Goal: Find specific page/section: Find specific page/section

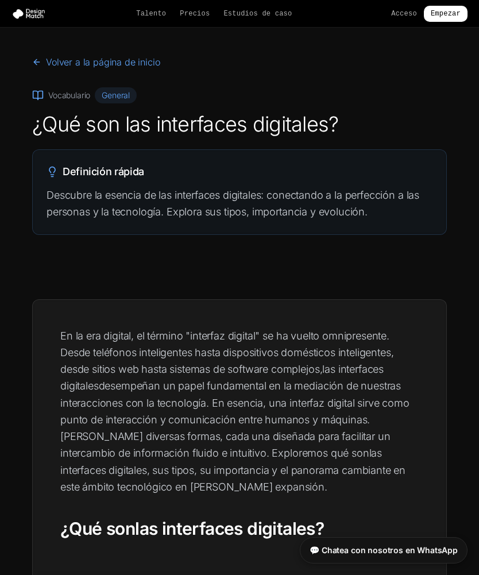
click at [353, 368] on font "las interfaces digitales" at bounding box center [222, 377] width 324 height 29
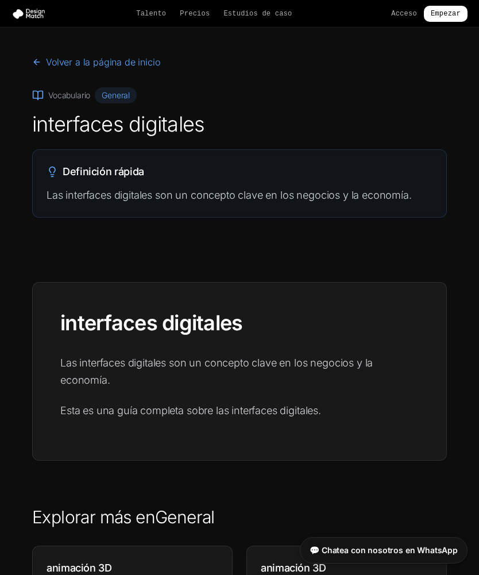
click at [148, 17] on font "Talento" at bounding box center [151, 14] width 30 height 8
